Goal: Task Accomplishment & Management: Manage account settings

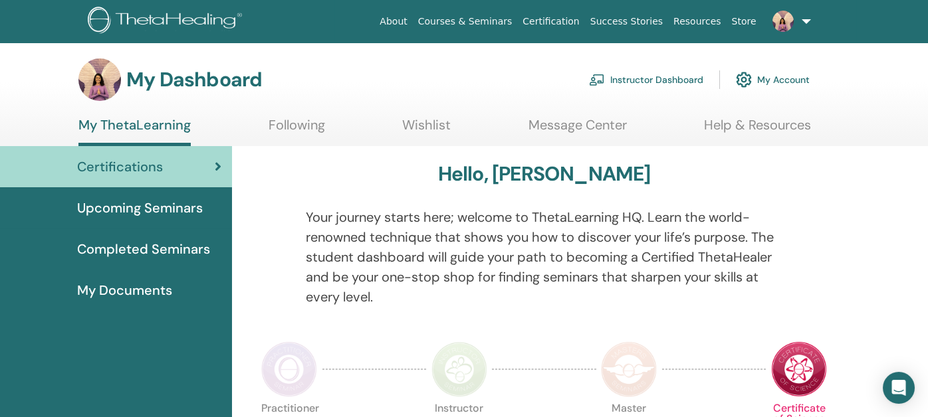
click at [658, 79] on link "Instructor Dashboard" at bounding box center [646, 79] width 114 height 29
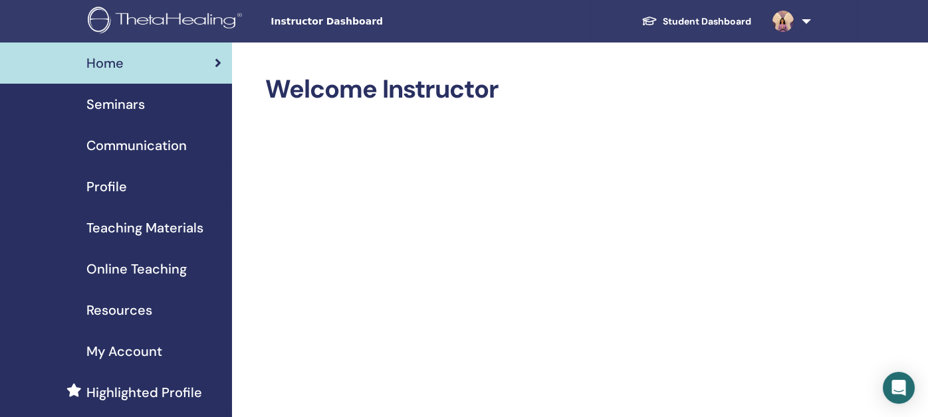
click at [102, 104] on span "Seminars" at bounding box center [115, 104] width 58 height 20
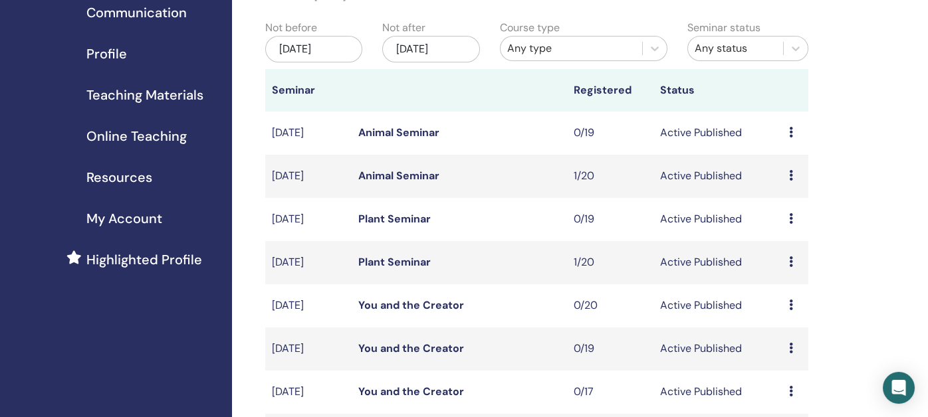
scroll to position [199, 0]
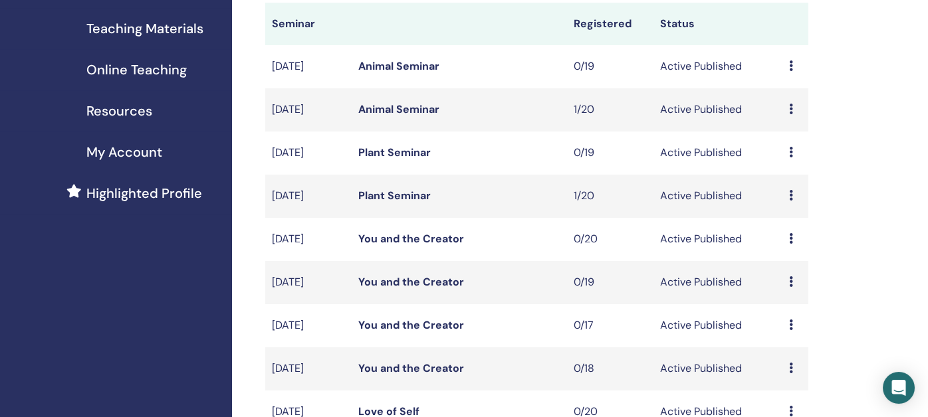
click at [388, 195] on link "Plant Seminar" at bounding box center [394, 196] width 72 height 14
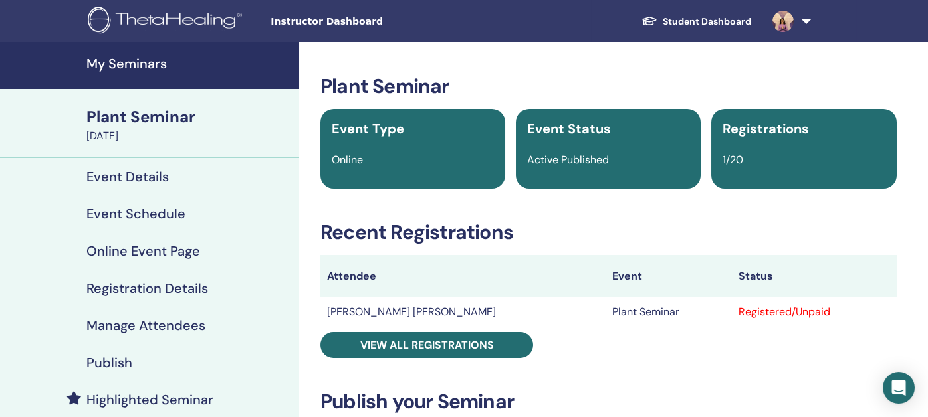
click at [111, 322] on h4 "Manage Attendees" at bounding box center [145, 326] width 119 height 16
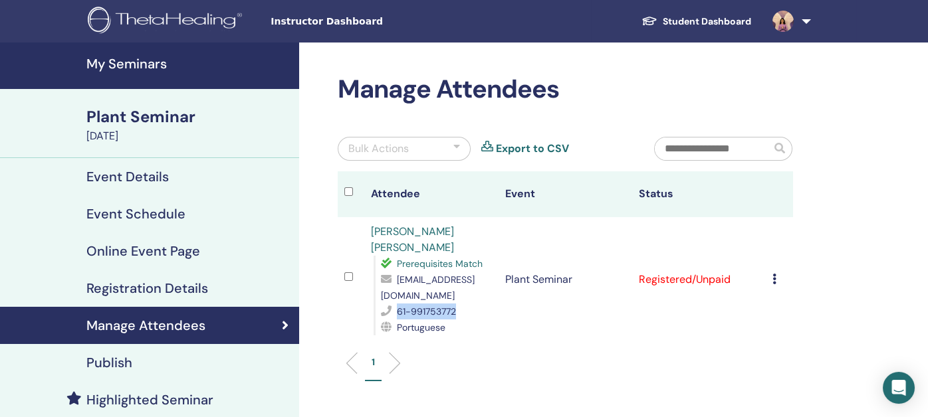
drag, startPoint x: 398, startPoint y: 312, endPoint x: 469, endPoint y: 308, distance: 71.2
click at [469, 308] on div "61-991753772" at bounding box center [436, 312] width 110 height 16
drag, startPoint x: 381, startPoint y: 294, endPoint x: 491, endPoint y: 294, distance: 110.4
click at [491, 294] on div "arpiacentini@gmail.com" at bounding box center [436, 288] width 110 height 32
copy span "arpiacentini@gmail.com"
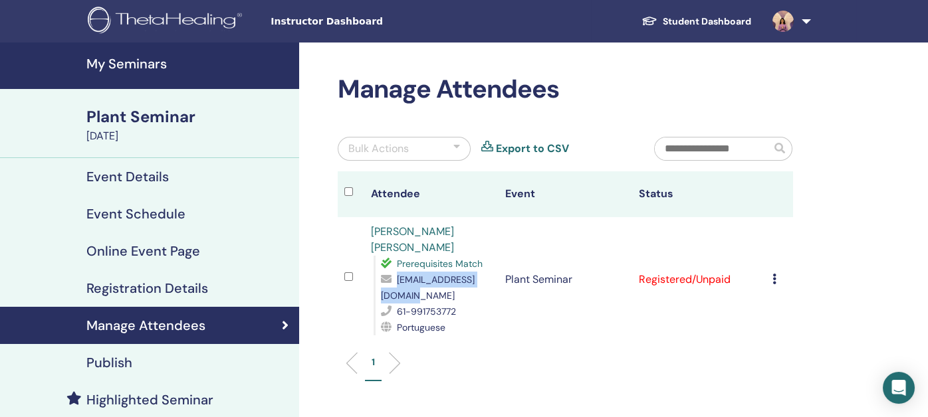
click at [398, 237] on link "André Ricardo Piacentini" at bounding box center [412, 240] width 83 height 30
click at [128, 57] on h4 "My Seminars" at bounding box center [188, 64] width 205 height 16
